Goal: Task Accomplishment & Management: Manage account settings

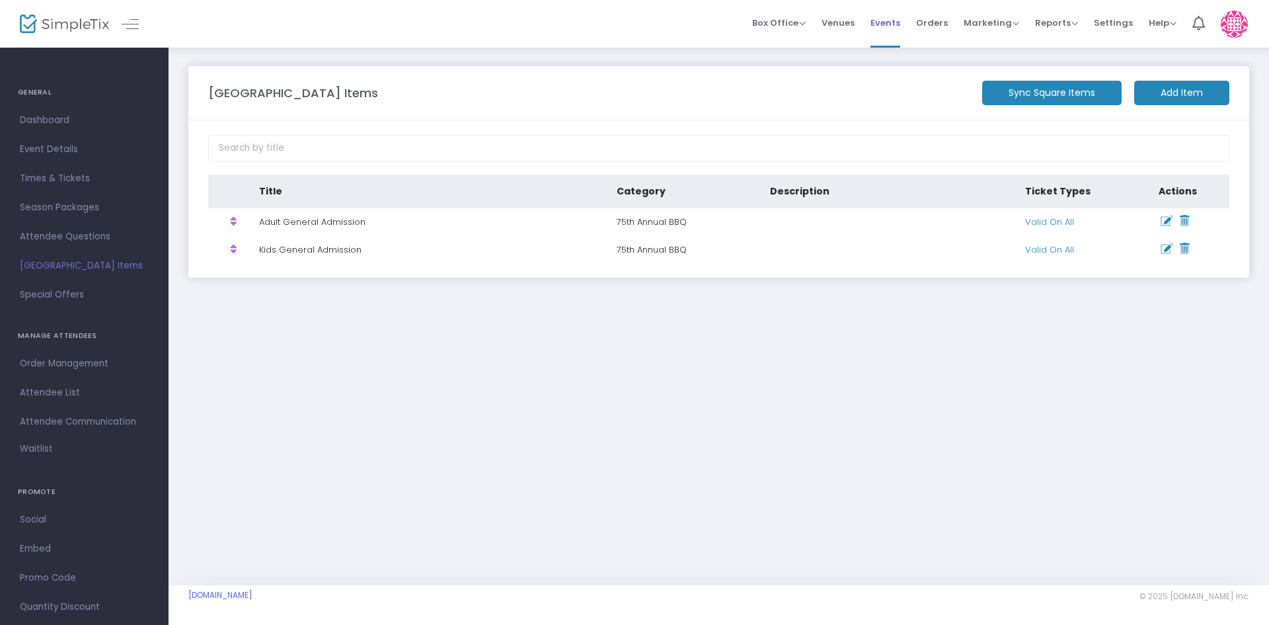
click at [887, 20] on span "Events" at bounding box center [886, 23] width 30 height 34
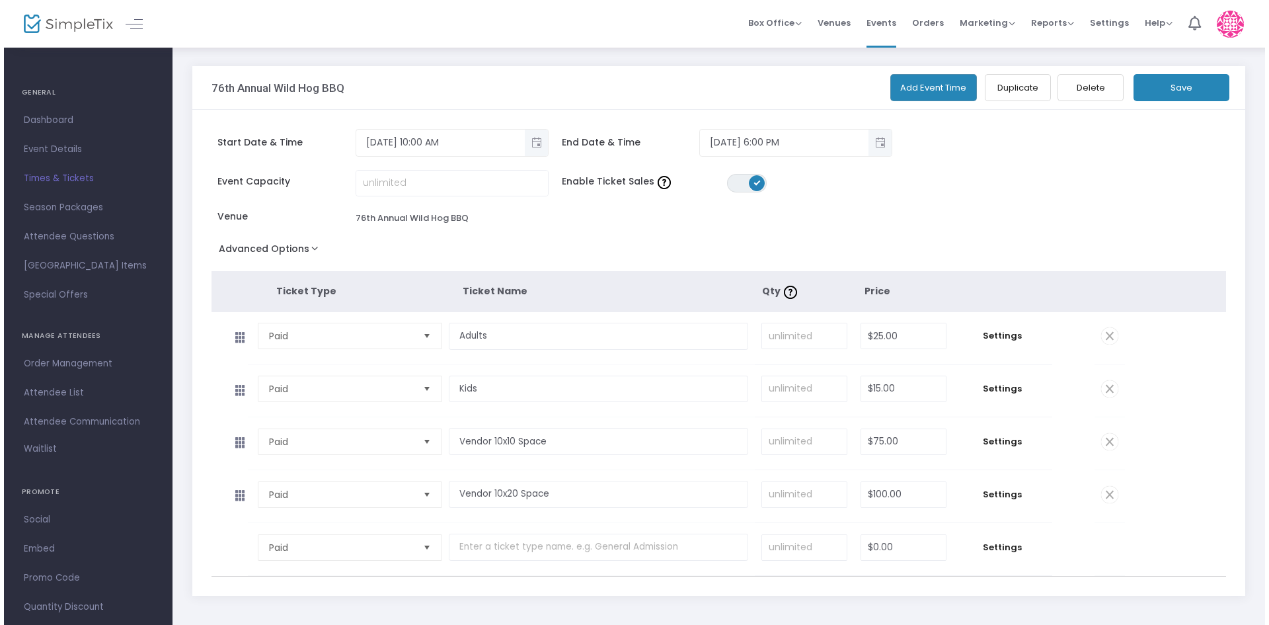
scroll to position [25, 0]
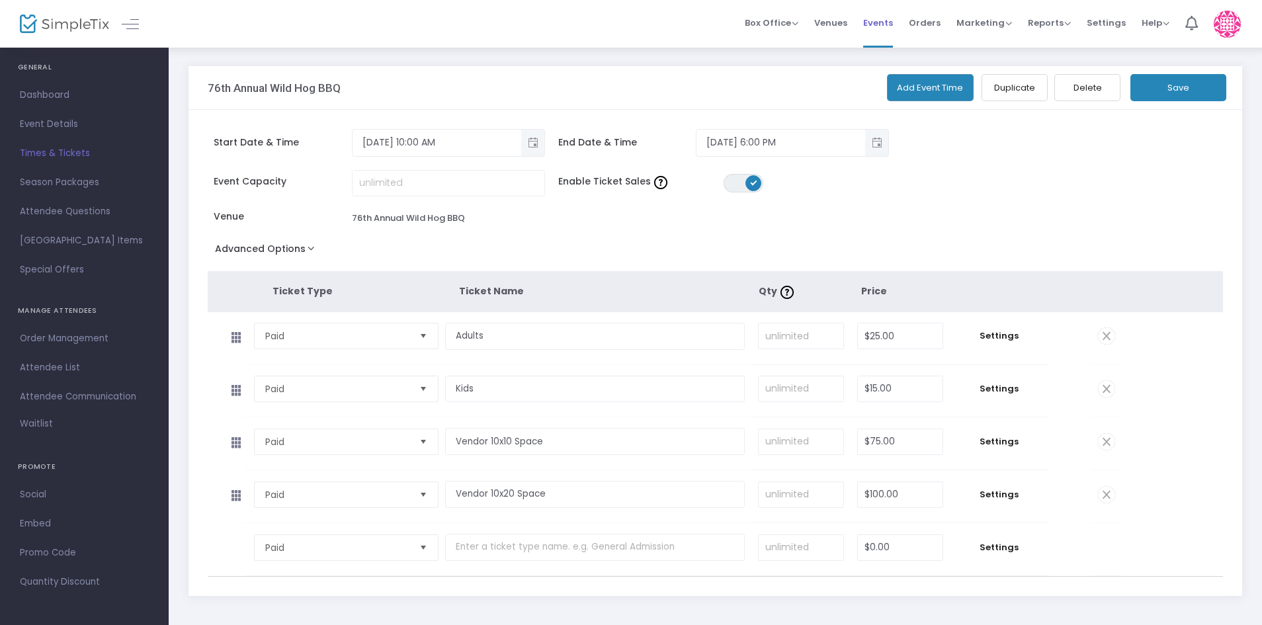
click at [876, 25] on span "Events" at bounding box center [878, 23] width 30 height 34
